Goal: Information Seeking & Learning: Learn about a topic

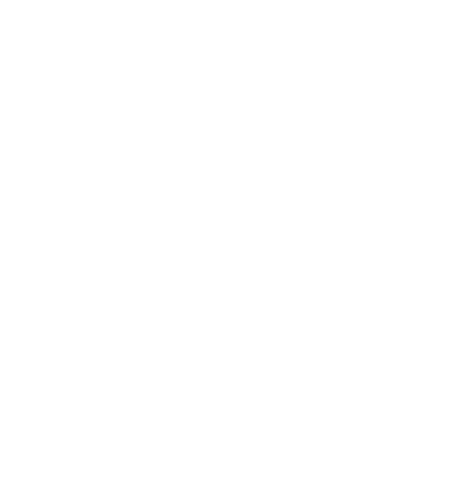
click at [340, 137] on h1 "The smart way to balance supply and demand in a shared micromobility" at bounding box center [338, 188] width 153 height 152
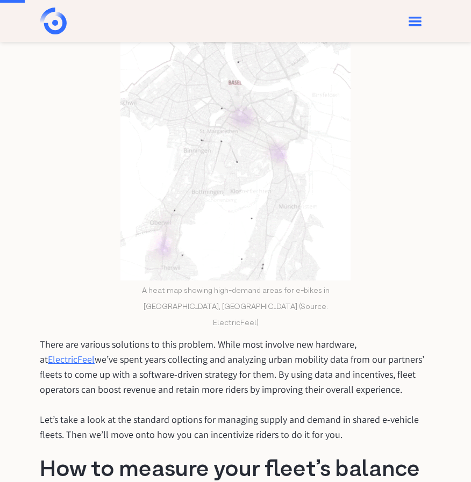
scroll to position [622, 0]
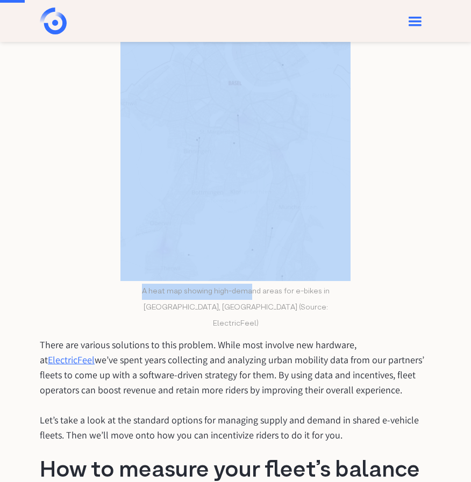
drag, startPoint x: 117, startPoint y: 298, endPoint x: 239, endPoint y: 298, distance: 121.4
click at [239, 298] on figcaption "A heat map showing high-demand areas for e-bikes in [GEOGRAPHIC_DATA], [GEOGRAP…" at bounding box center [235, 308] width 230 height 48
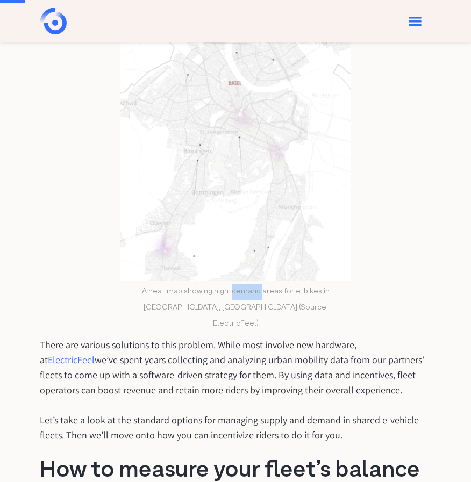
click at [239, 298] on figcaption "A heat map showing high-demand areas for e-bikes in [GEOGRAPHIC_DATA], [GEOGRAP…" at bounding box center [235, 308] width 230 height 48
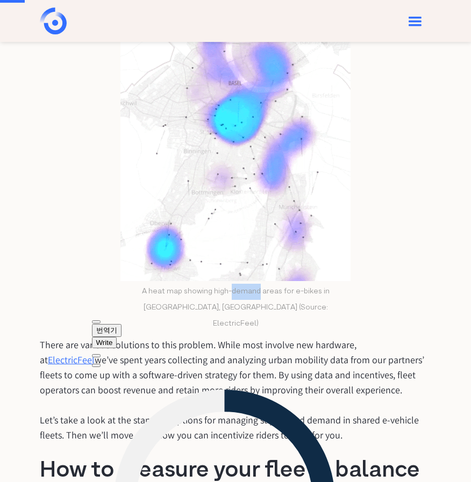
click at [227, 291] on figcaption "A heat map showing high-demand areas for e-bikes in [GEOGRAPHIC_DATA], [GEOGRAP…" at bounding box center [235, 308] width 230 height 48
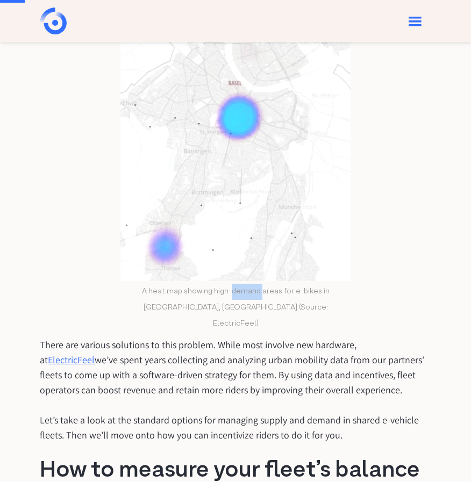
click at [227, 291] on figcaption "A heat map showing high-demand areas for e-bikes in [GEOGRAPHIC_DATA], [GEOGRAP…" at bounding box center [235, 308] width 230 height 48
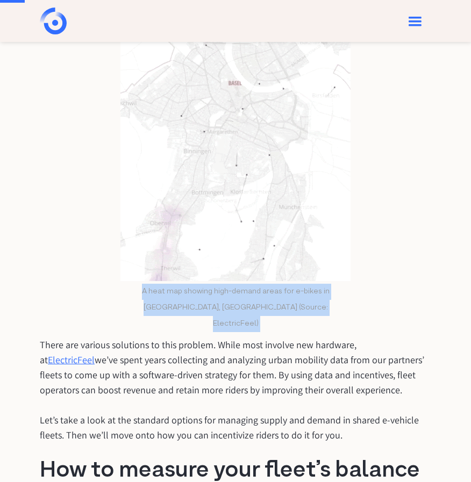
click at [227, 291] on figcaption "A heat map showing high-demand areas for e-bikes in [GEOGRAPHIC_DATA], [GEOGRAP…" at bounding box center [235, 308] width 230 height 48
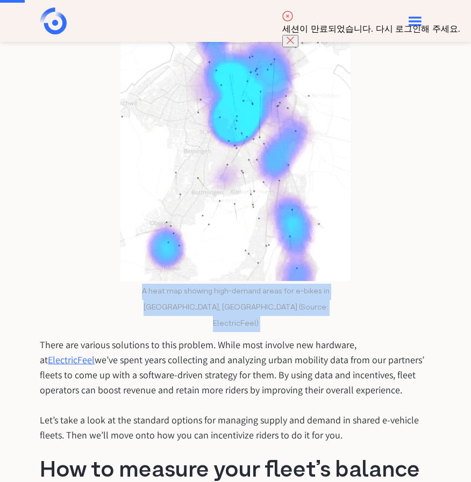
click at [134, 313] on div at bounding box center [134, 313] width 0 height 0
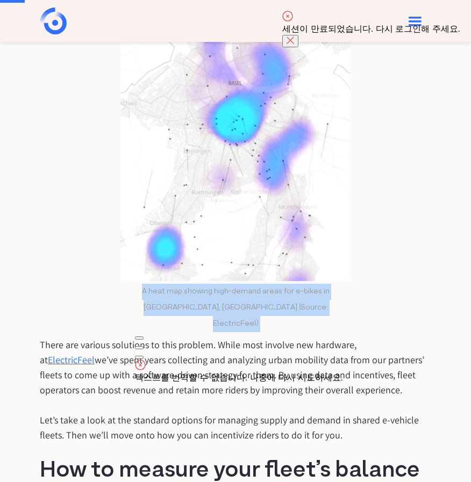
click at [195, 283] on figure "A heat map showing high-demand areas for e-bikes in [GEOGRAPHIC_DATA], [GEOGRAP…" at bounding box center [235, 177] width 230 height 309
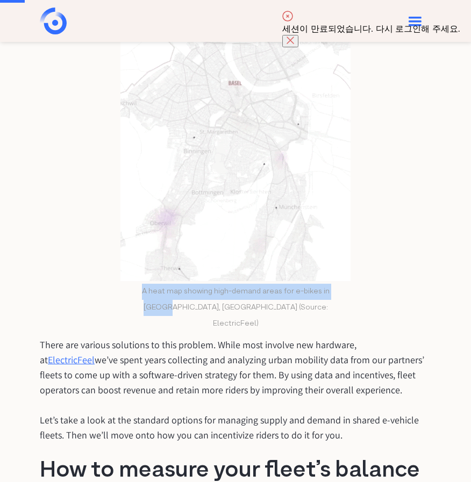
drag, startPoint x: 129, startPoint y: 289, endPoint x: 342, endPoint y: 285, distance: 213.3
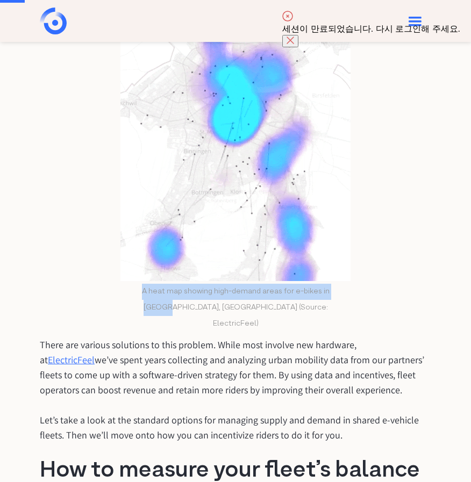
click at [342, 285] on figcaption "A heat map showing high-demand areas for e-bikes in [GEOGRAPHIC_DATA], [GEOGRAP…" at bounding box center [235, 308] width 230 height 48
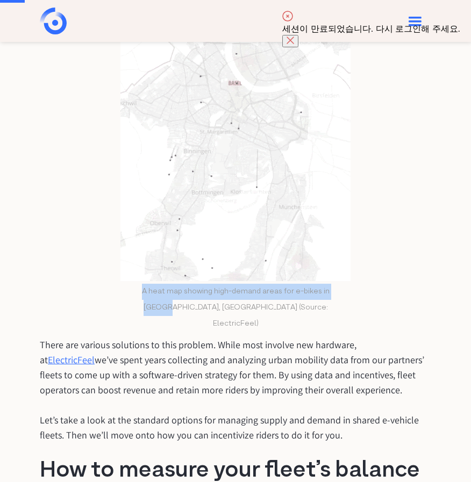
click at [336, 297] on div at bounding box center [336, 297] width 0 height 0
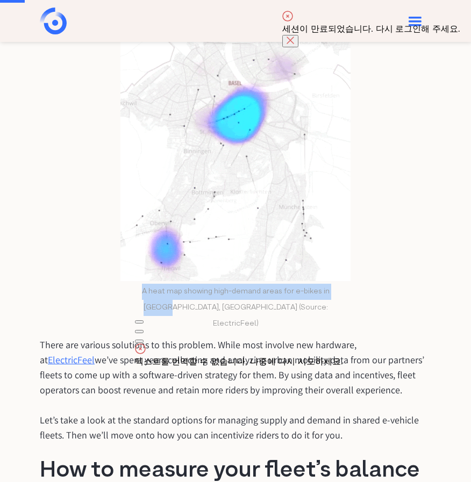
click at [333, 296] on figcaption "A heat map showing high-demand areas for e-bikes in [GEOGRAPHIC_DATA], [GEOGRAP…" at bounding box center [235, 308] width 230 height 48
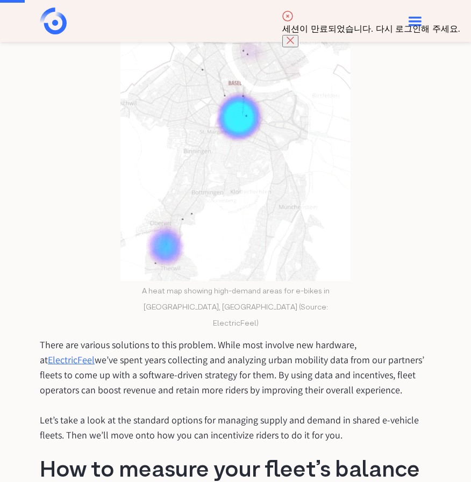
click at [330, 295] on figcaption "A heat map showing high-demand areas for e-bikes in [GEOGRAPHIC_DATA], [GEOGRAP…" at bounding box center [235, 308] width 230 height 48
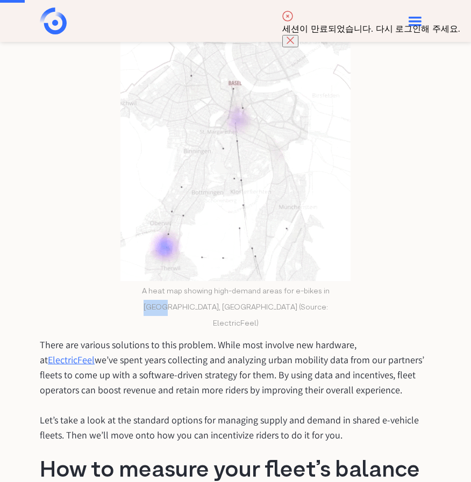
click at [330, 295] on figcaption "A heat map showing high-demand areas for e-bikes in [GEOGRAPHIC_DATA], [GEOGRAP…" at bounding box center [235, 308] width 230 height 48
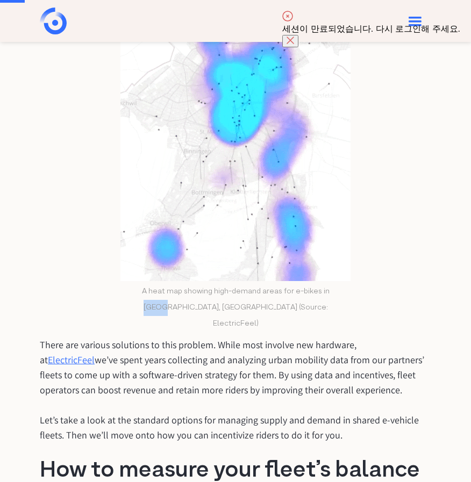
click at [330, 295] on figcaption "A heat map showing high-demand areas for e-bikes in [GEOGRAPHIC_DATA], [GEOGRAP…" at bounding box center [235, 308] width 230 height 48
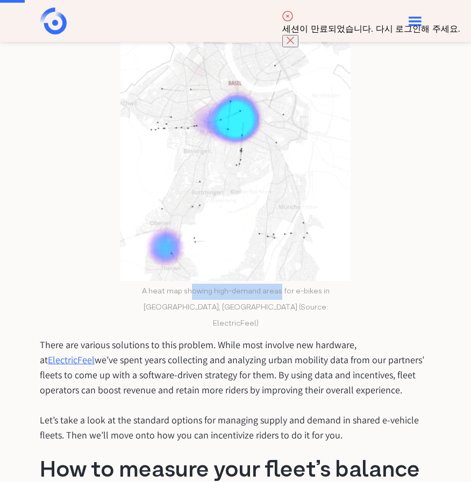
drag, startPoint x: 268, startPoint y: 287, endPoint x: 180, endPoint y: 286, distance: 87.6
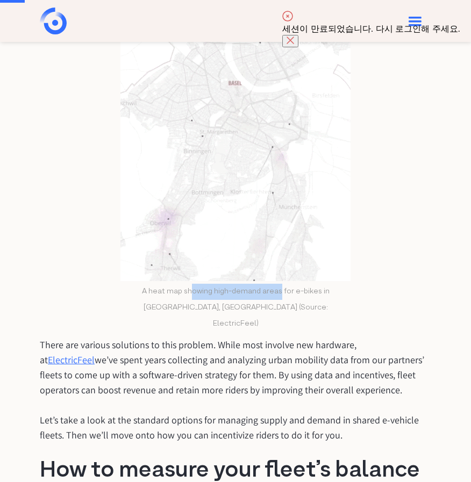
click at [180, 286] on figcaption "A heat map showing high-demand areas for e-bikes in [GEOGRAPHIC_DATA], [GEOGRAP…" at bounding box center [235, 308] width 230 height 48
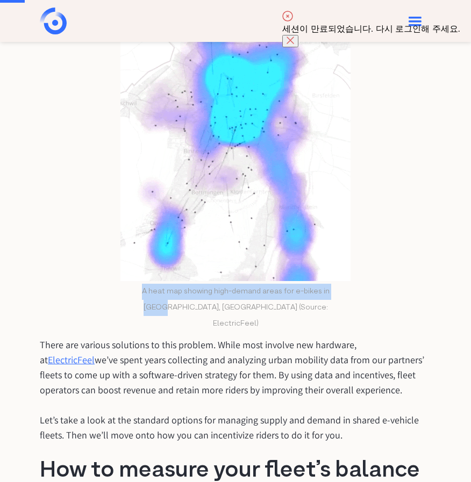
drag, startPoint x: 136, startPoint y: 289, endPoint x: 335, endPoint y: 297, distance: 198.5
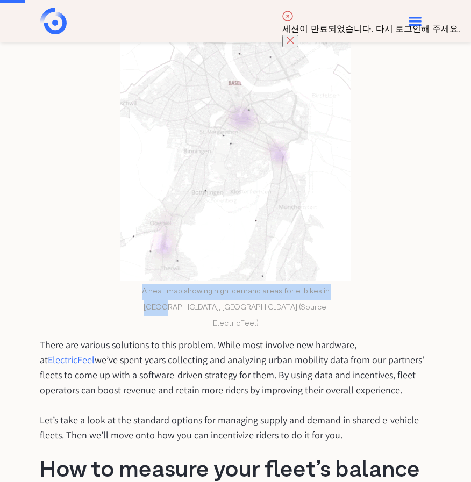
click at [335, 297] on figcaption "A heat map showing high-demand areas for e-bikes in [GEOGRAPHIC_DATA], [GEOGRAP…" at bounding box center [235, 308] width 230 height 48
click at [334, 297] on div at bounding box center [334, 297] width 0 height 0
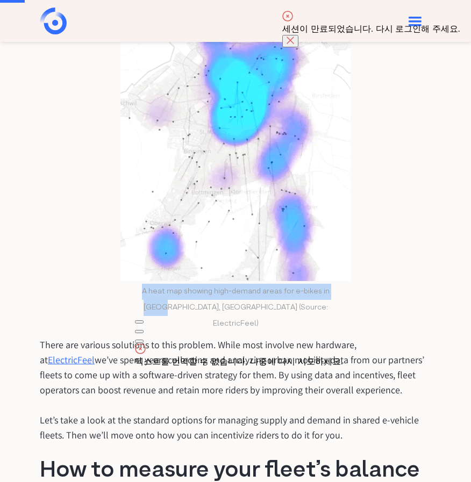
copy figcaption "A heat map showing high-demand areas for e-bikes in [GEOGRAPHIC_DATA]"
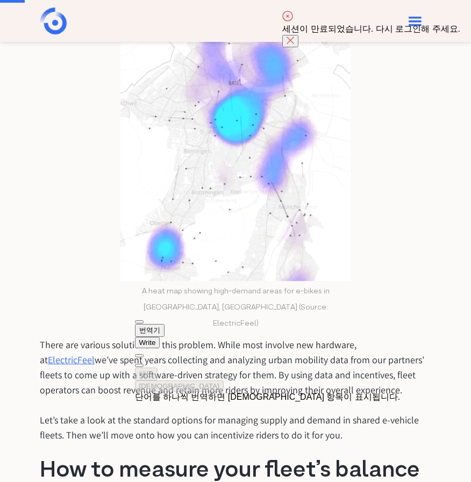
click at [118, 340] on p "There are various solutions to this problem. While most involve new hardware, a…" at bounding box center [235, 367] width 391 height 60
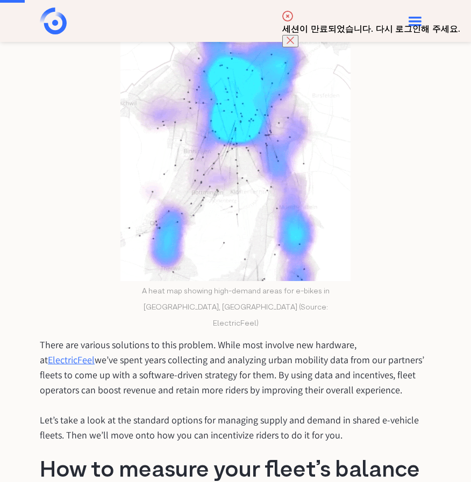
click at [293, 37] on icon at bounding box center [290, 40] width 6 height 6
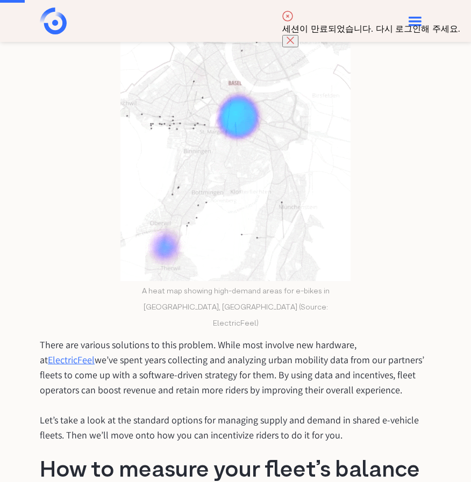
click at [293, 37] on icon at bounding box center [290, 40] width 6 height 6
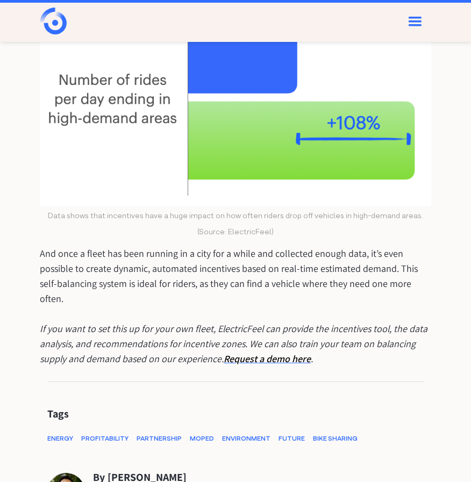
scroll to position [2757, 0]
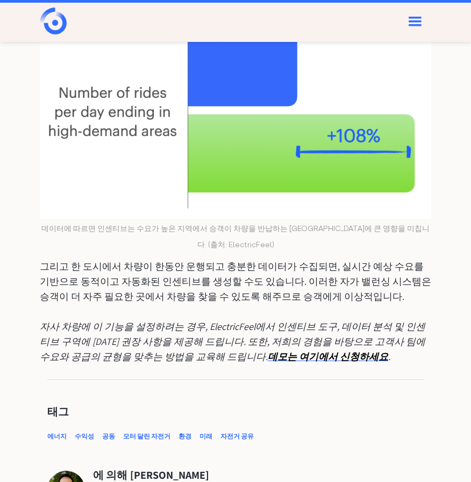
click at [243, 259] on p "그리고 한 도시에서 차량이 한동안 운행되고 충분한 데이터가 수집되면, 실시간 예상 수요를 기반으로 동적이고 자동화된 인센티브를 생성할 수도 있…" at bounding box center [235, 281] width 391 height 45
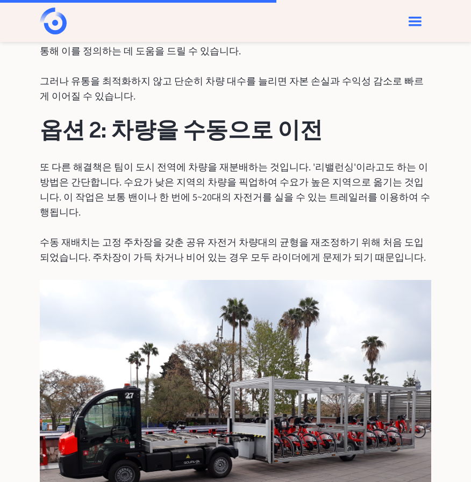
scroll to position [1652, 0]
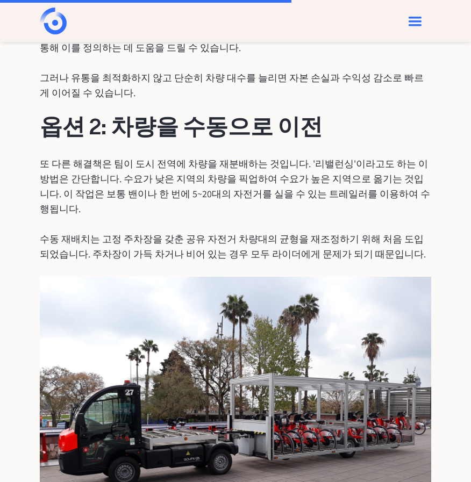
click at [359, 156] on p "또 다른 해결책은 팀이 도시 전역에 차량을 재분배하는 것입니다. '리밸런싱'이라고도 하는 이 방법은 간단합니다. 수요가 낮은 지역의 차량을 픽…" at bounding box center [235, 186] width 391 height 60
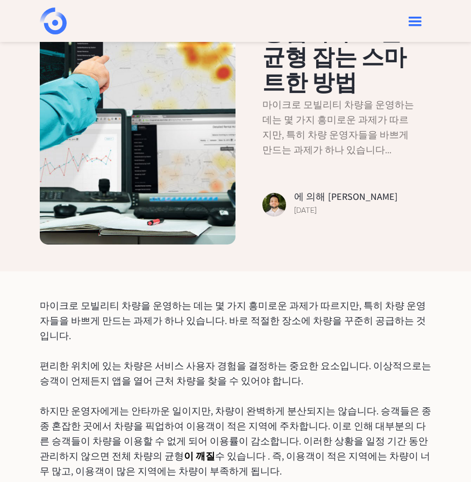
scroll to position [143, 0]
